Goal: Transaction & Acquisition: Obtain resource

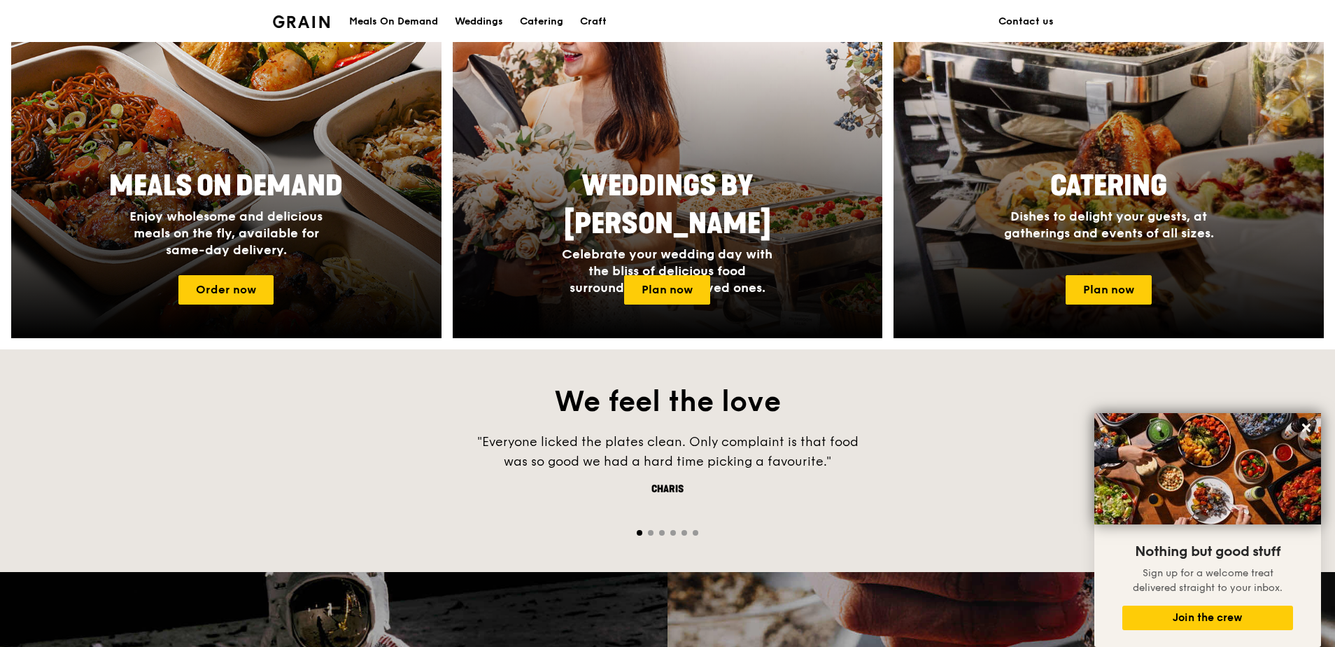
scroll to position [490, 0]
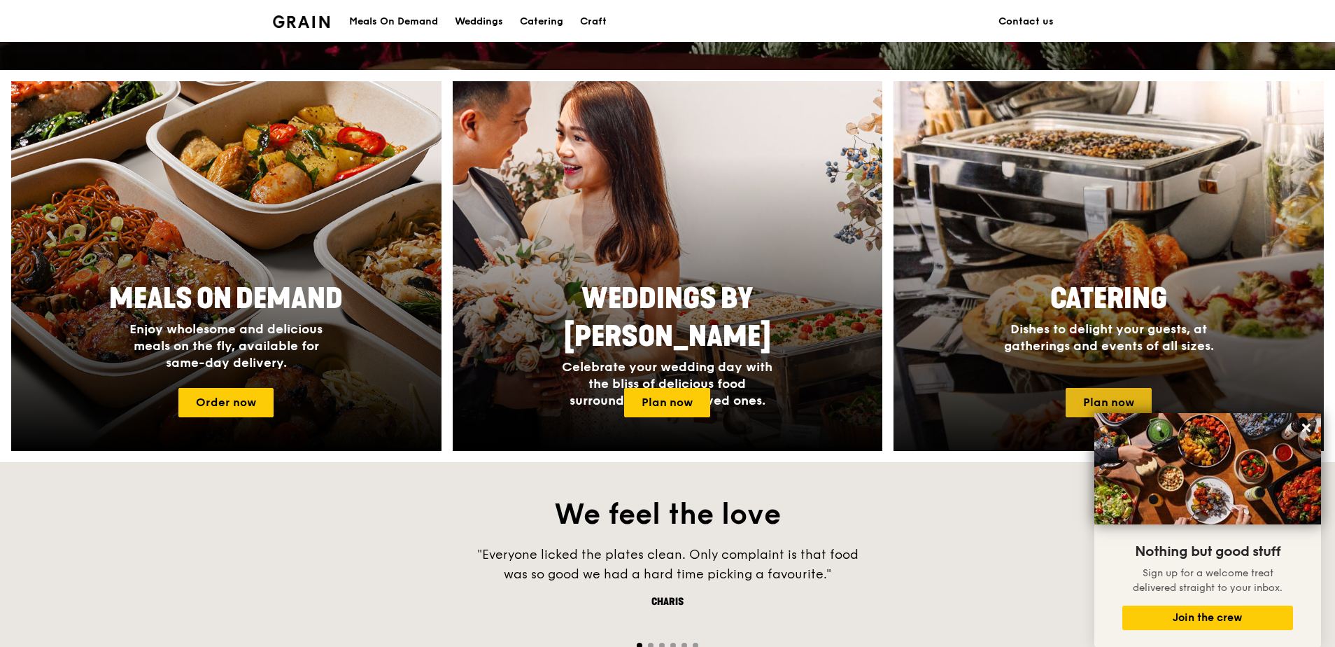
click at [1097, 400] on link "Plan now" at bounding box center [1109, 402] width 86 height 29
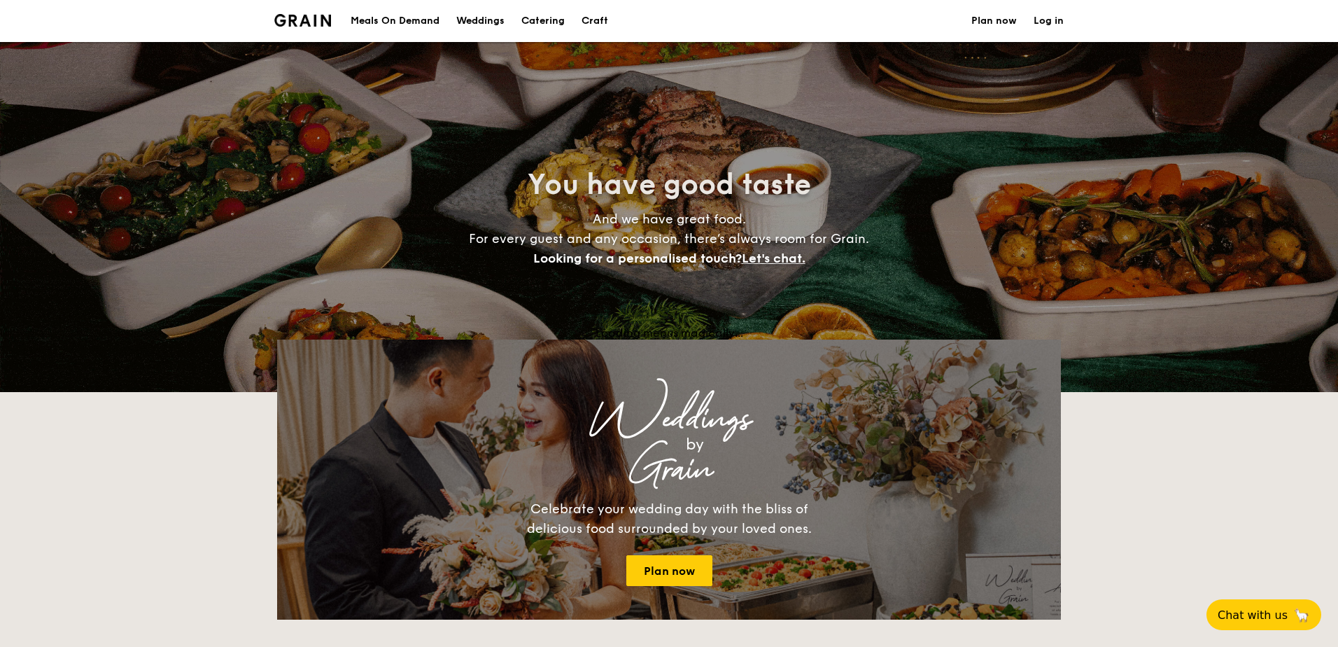
select select
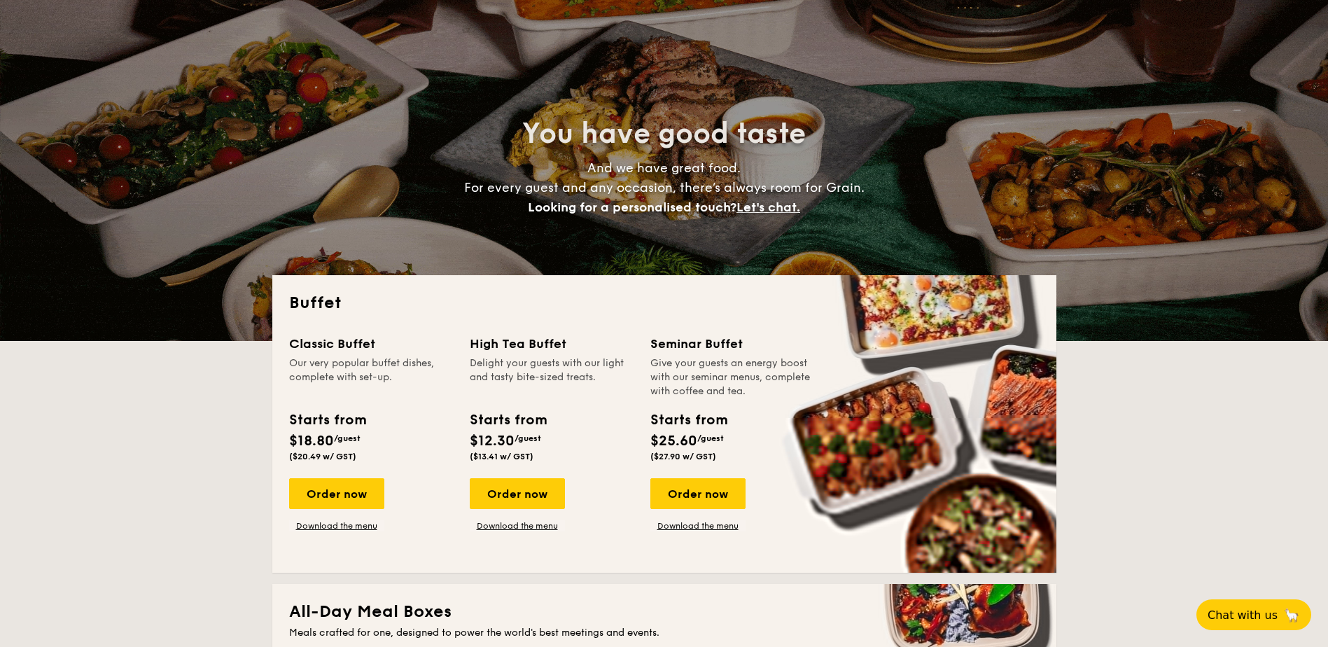
scroll to position [140, 0]
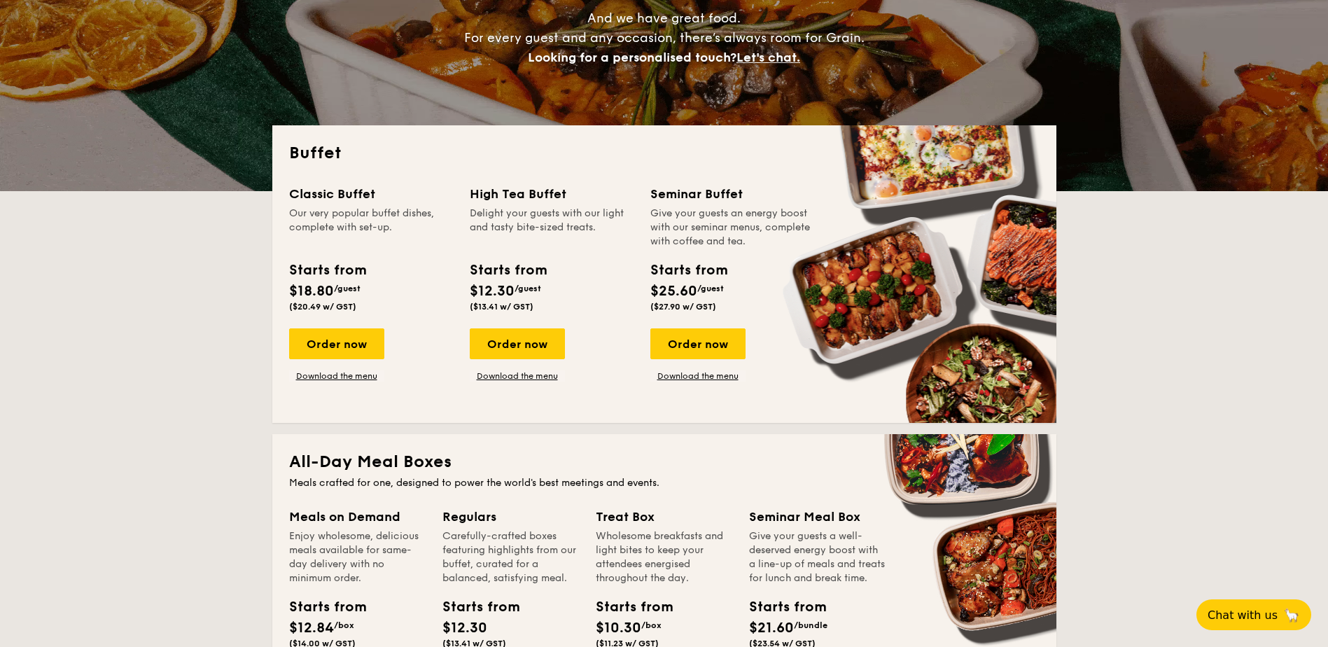
scroll to position [350, 0]
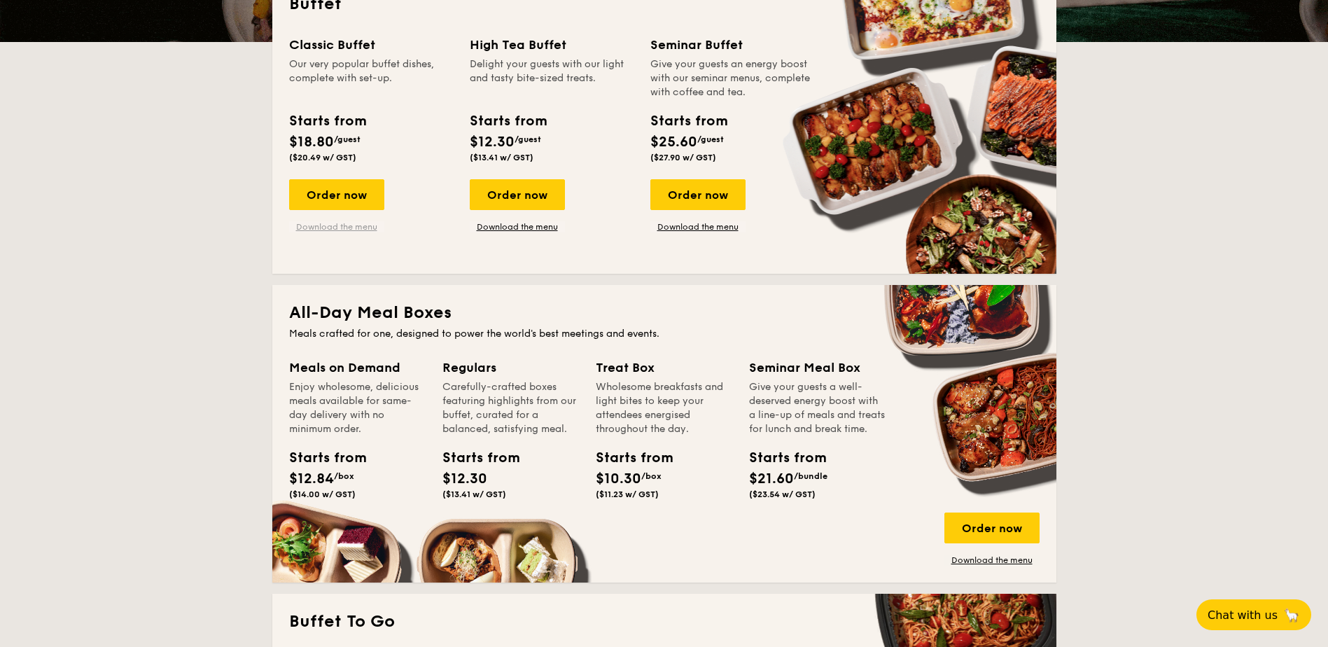
drag, startPoint x: 498, startPoint y: 190, endPoint x: 372, endPoint y: 229, distance: 132.6
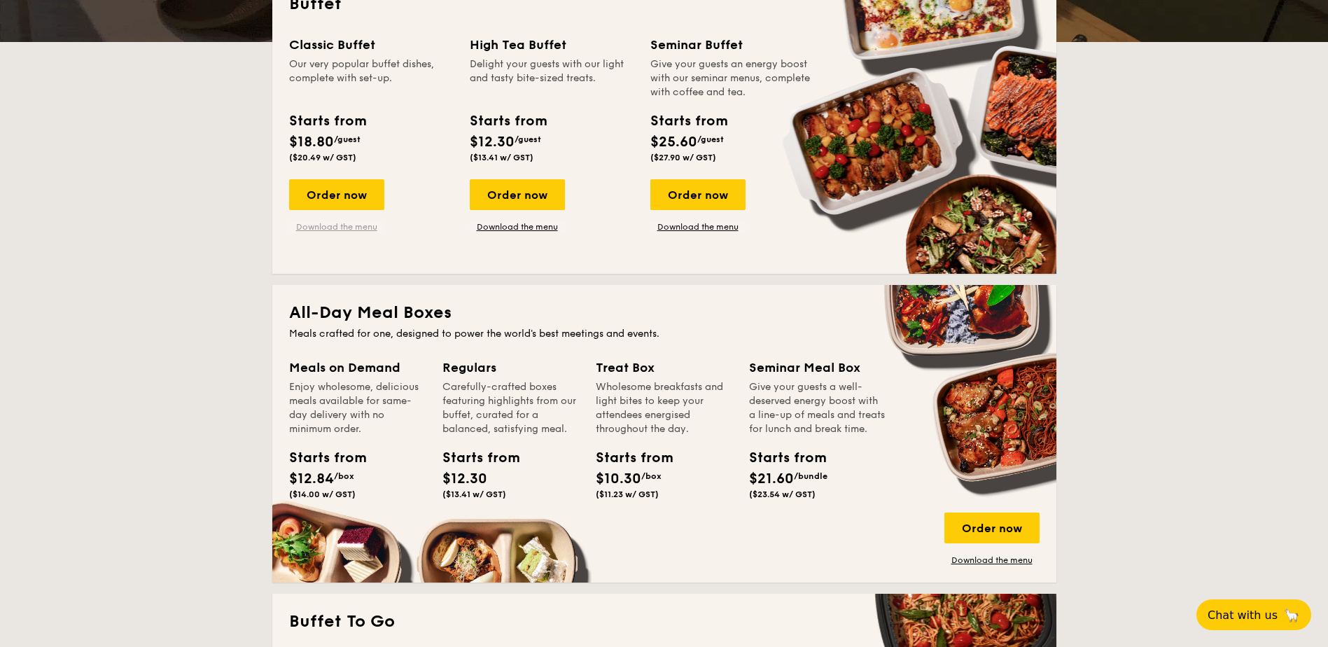
click at [373, 230] on div "Classic Buffet Our very popular buffet dishes, complete with set-up. Starts fro…" at bounding box center [664, 146] width 750 height 222
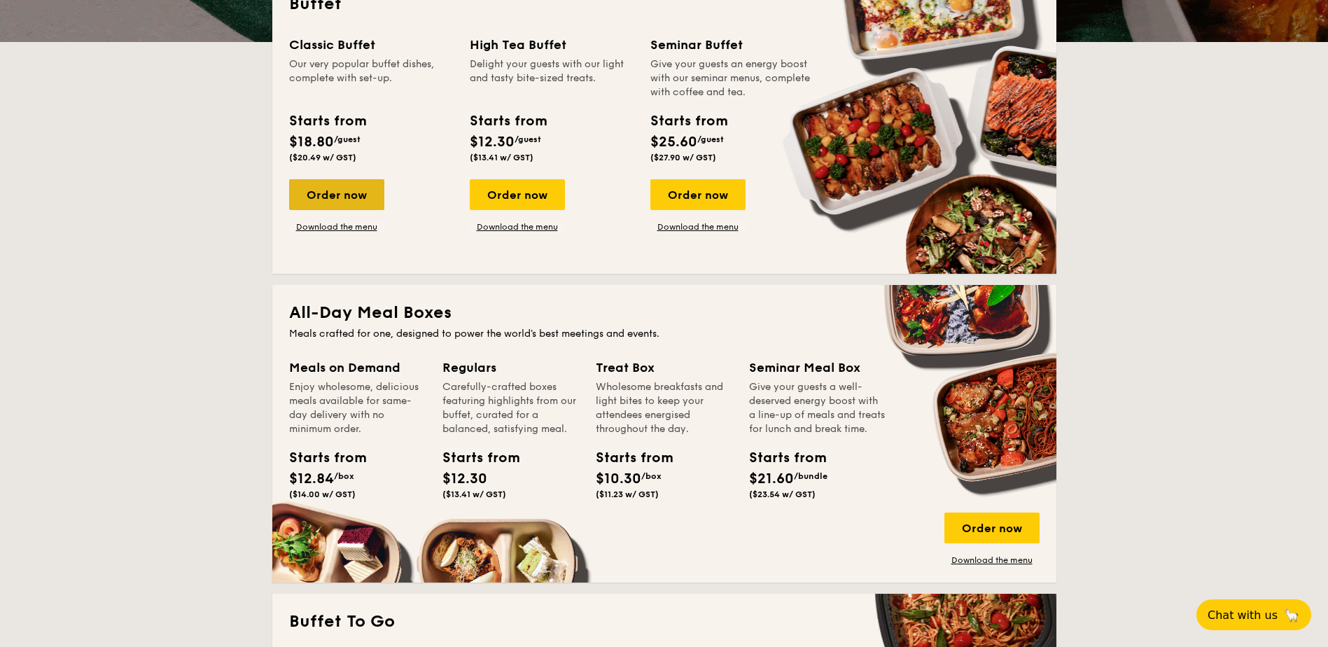
drag, startPoint x: 372, startPoint y: 229, endPoint x: 342, endPoint y: 201, distance: 40.6
click at [342, 201] on div "Order now" at bounding box center [336, 194] width 95 height 31
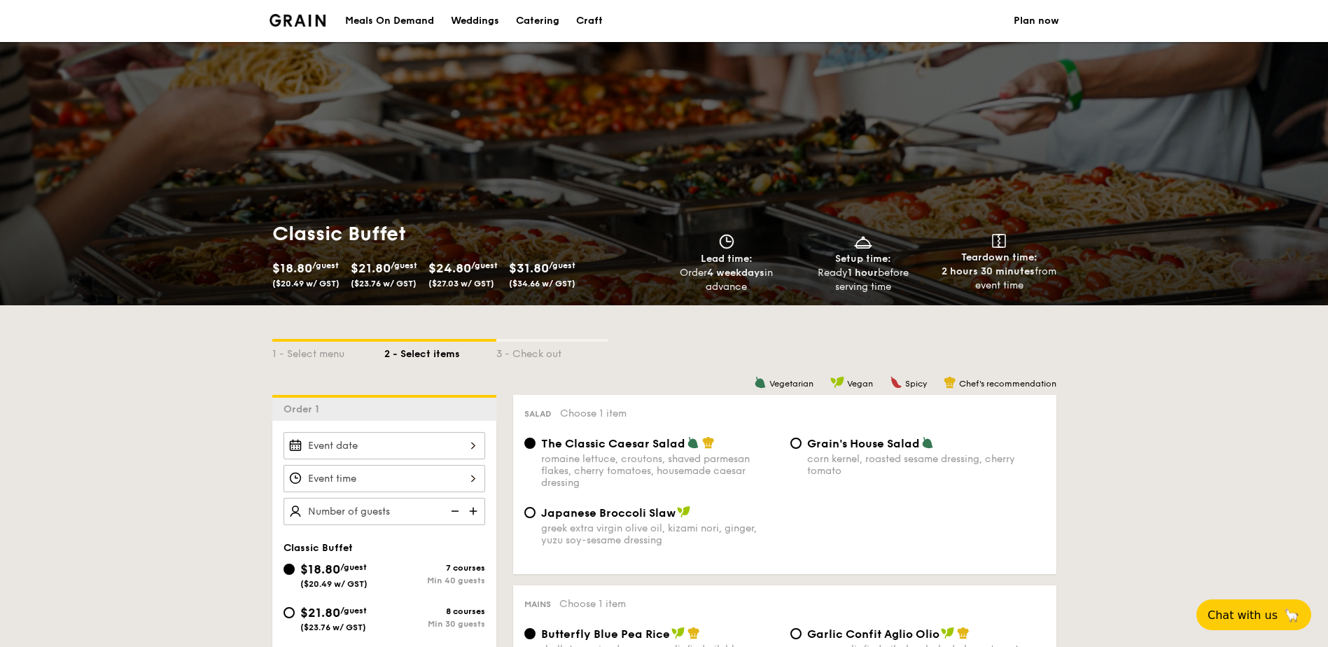
scroll to position [350, 0]
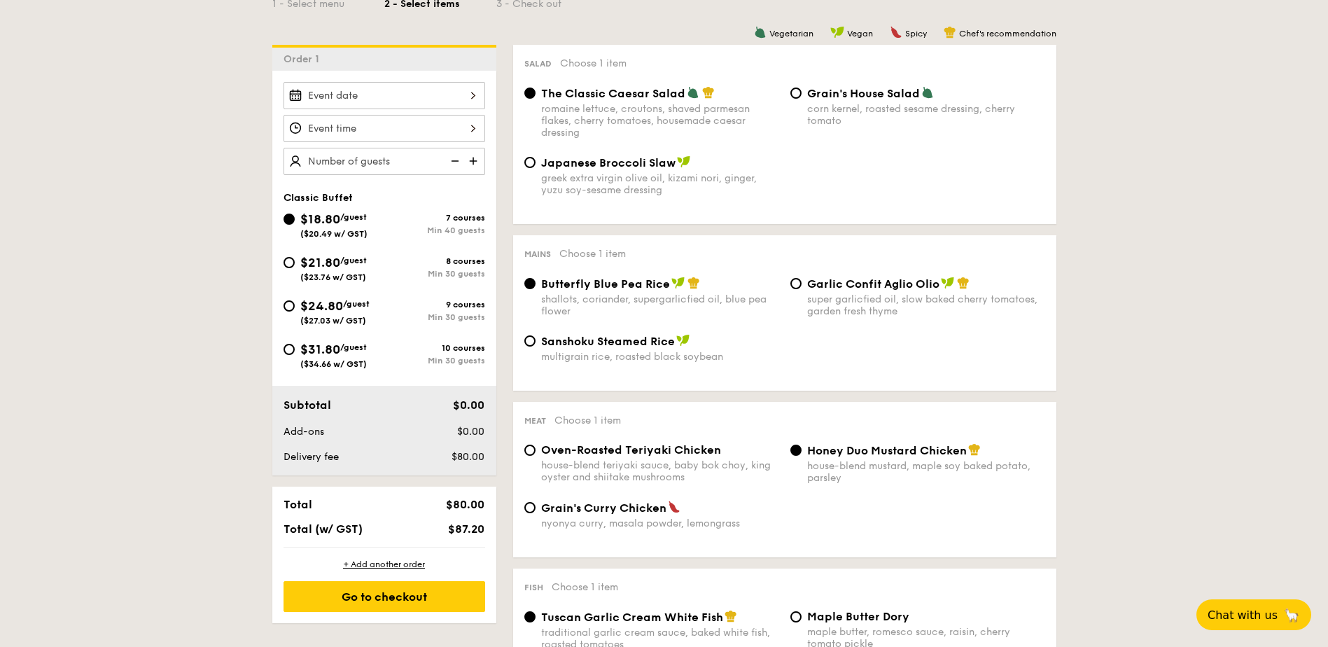
select select
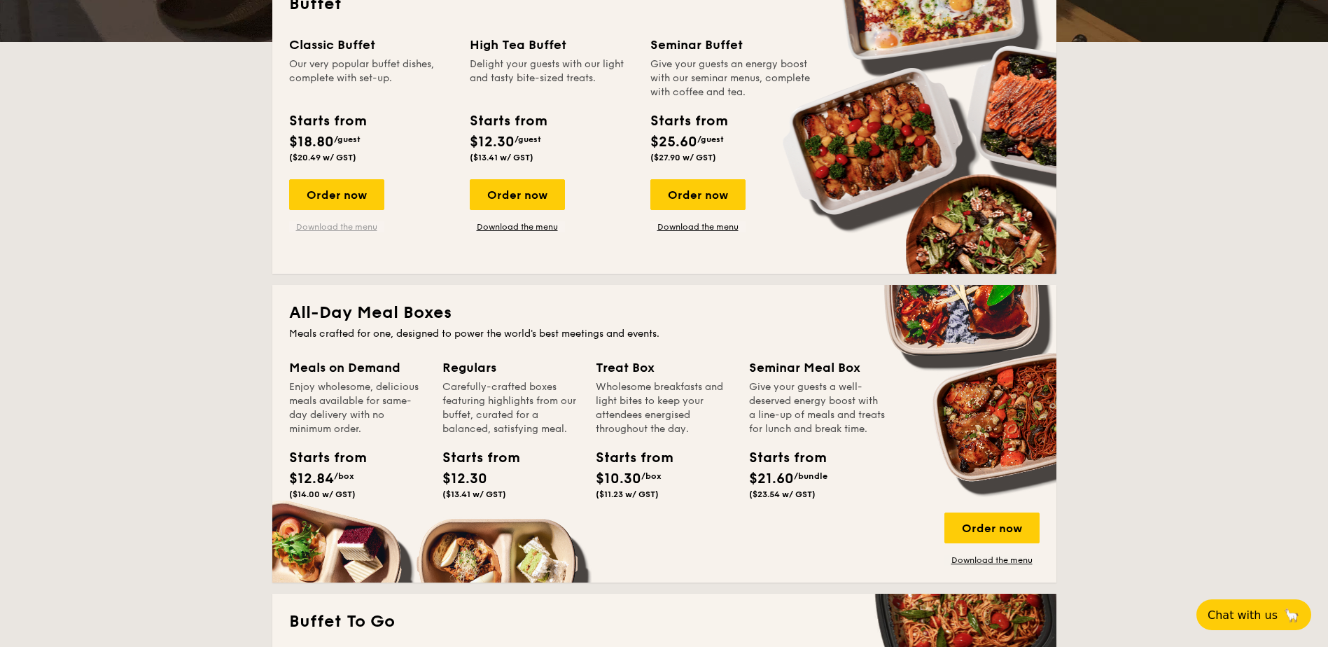
click at [344, 224] on link "Download the menu" at bounding box center [336, 226] width 95 height 11
